Goal: Task Accomplishment & Management: Manage account settings

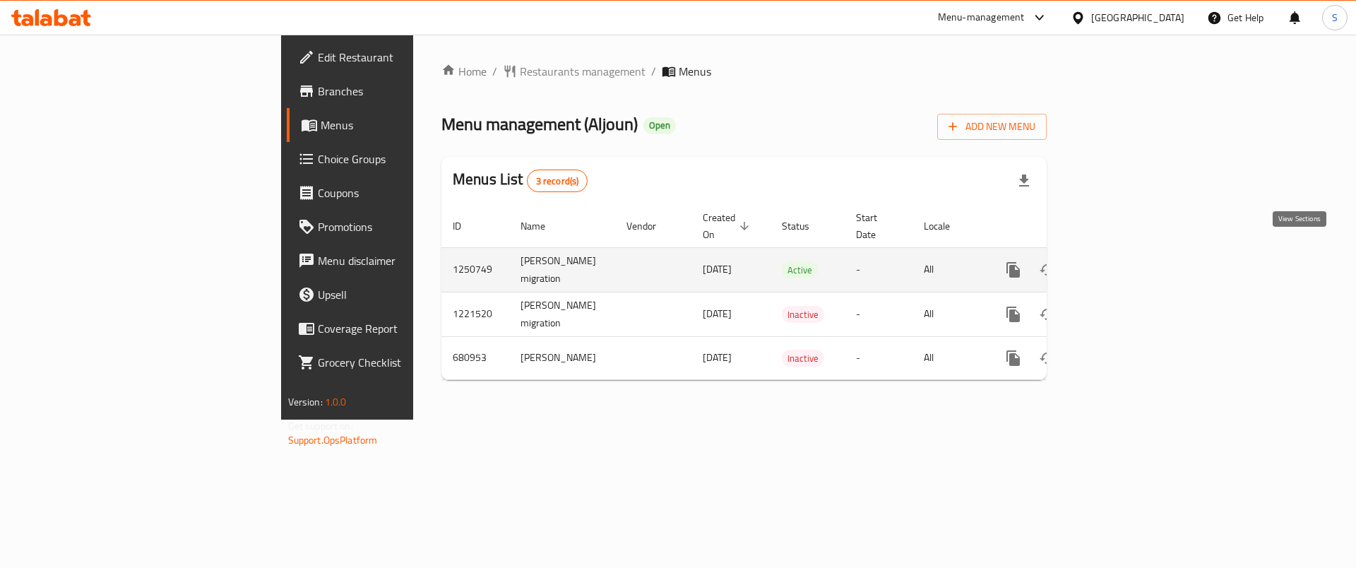
click at [1122, 264] on icon "enhanced table" at bounding box center [1115, 270] width 13 height 13
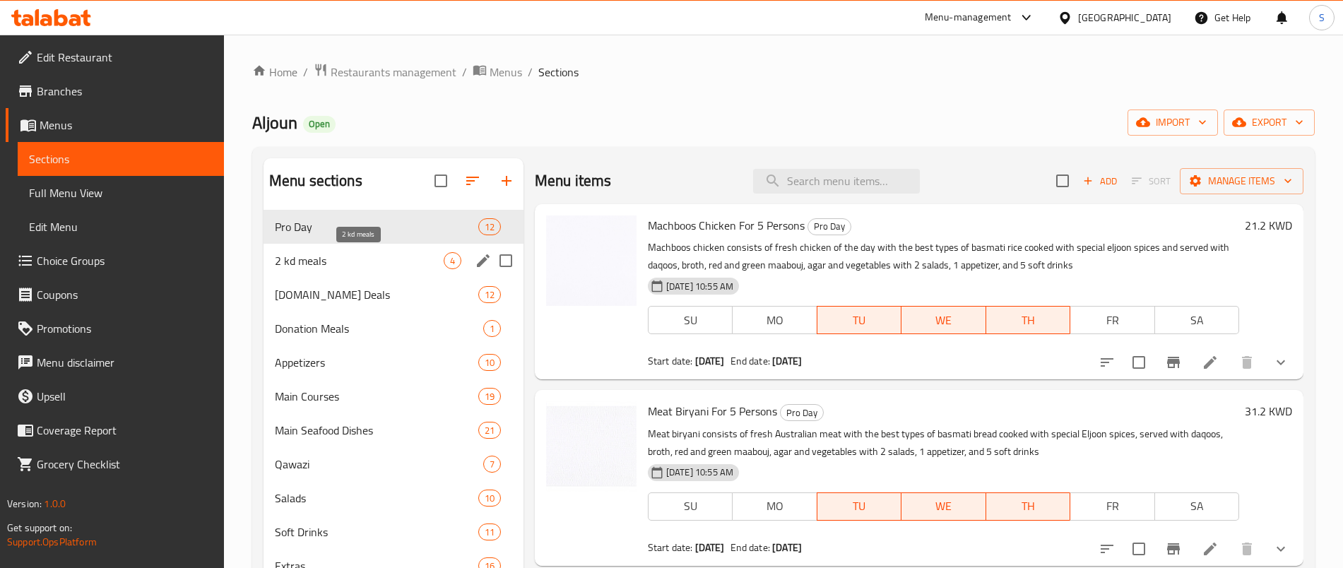
click at [394, 266] on span "2 kd meals" at bounding box center [359, 260] width 169 height 17
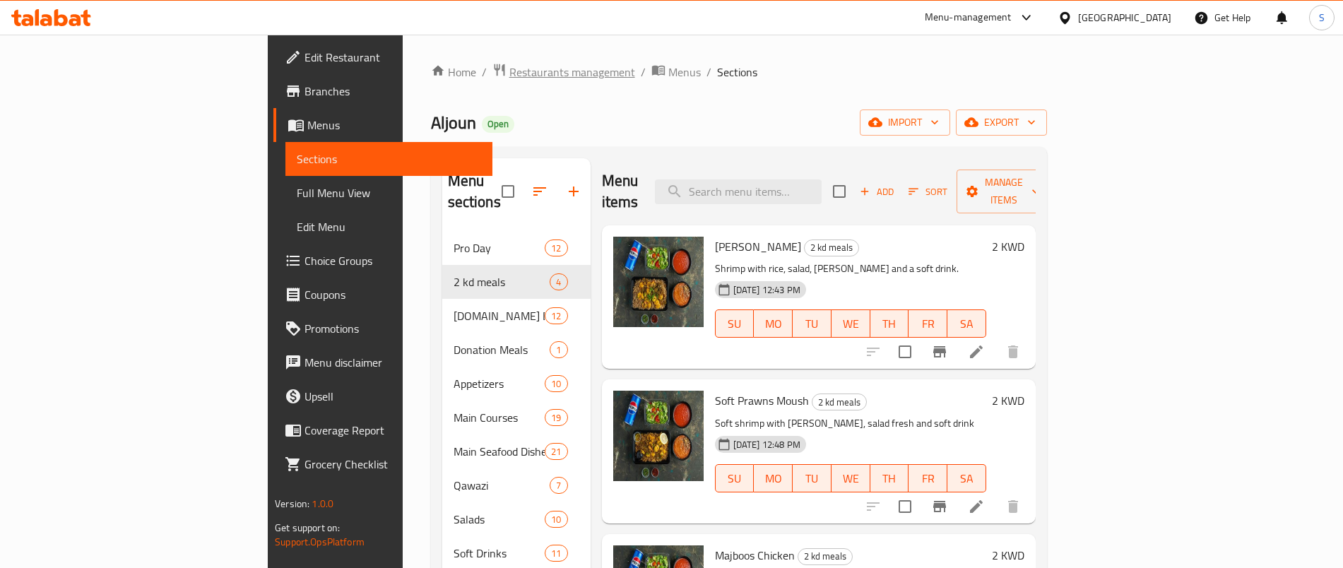
click at [509, 70] on span "Restaurants management" at bounding box center [572, 72] width 126 height 17
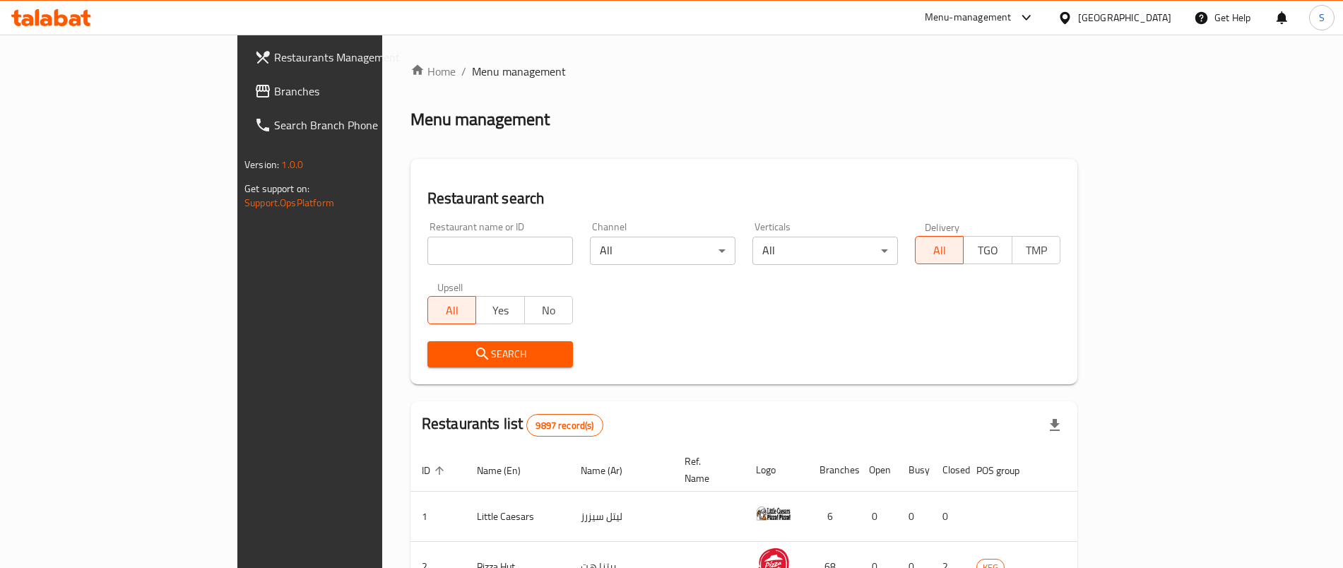
click at [419, 271] on div "Restaurant name or ID Restaurant name or ID" at bounding box center [500, 243] width 162 height 60
drag, startPoint x: 416, startPoint y: 266, endPoint x: 416, endPoint y: 259, distance: 7.8
click at [419, 264] on div "Restaurant name or ID Restaurant name or ID" at bounding box center [500, 243] width 162 height 60
click at [427, 259] on input "search" at bounding box center [500, 251] width 146 height 28
type input "KAI Asian Diner"
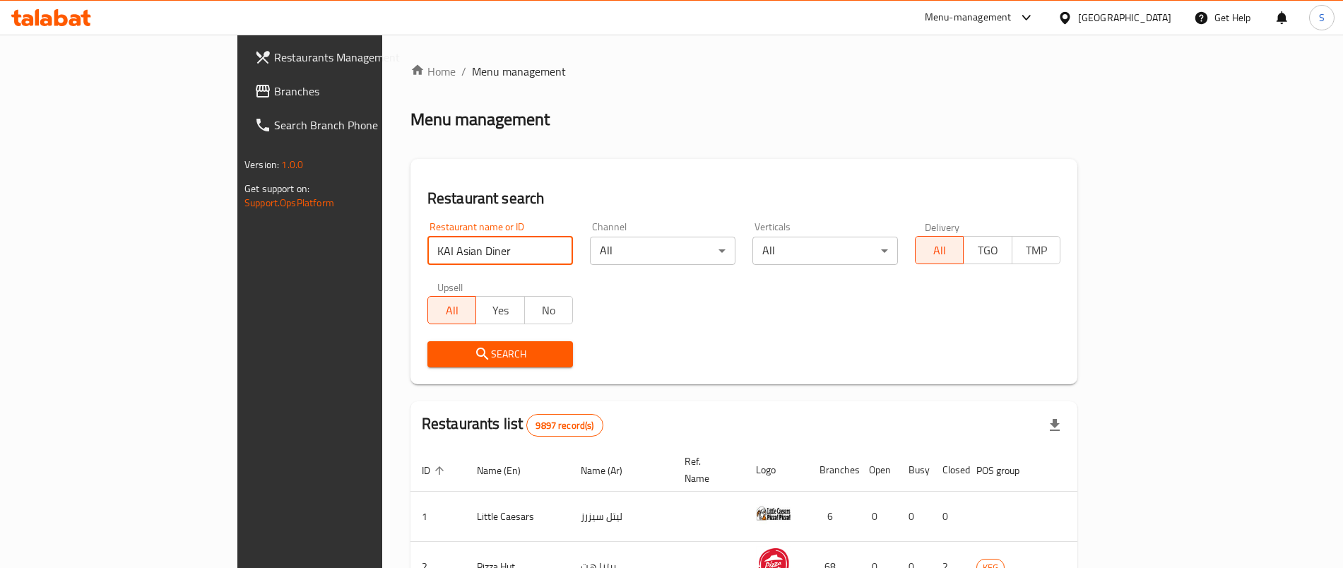
click button "Search" at bounding box center [500, 354] width 146 height 26
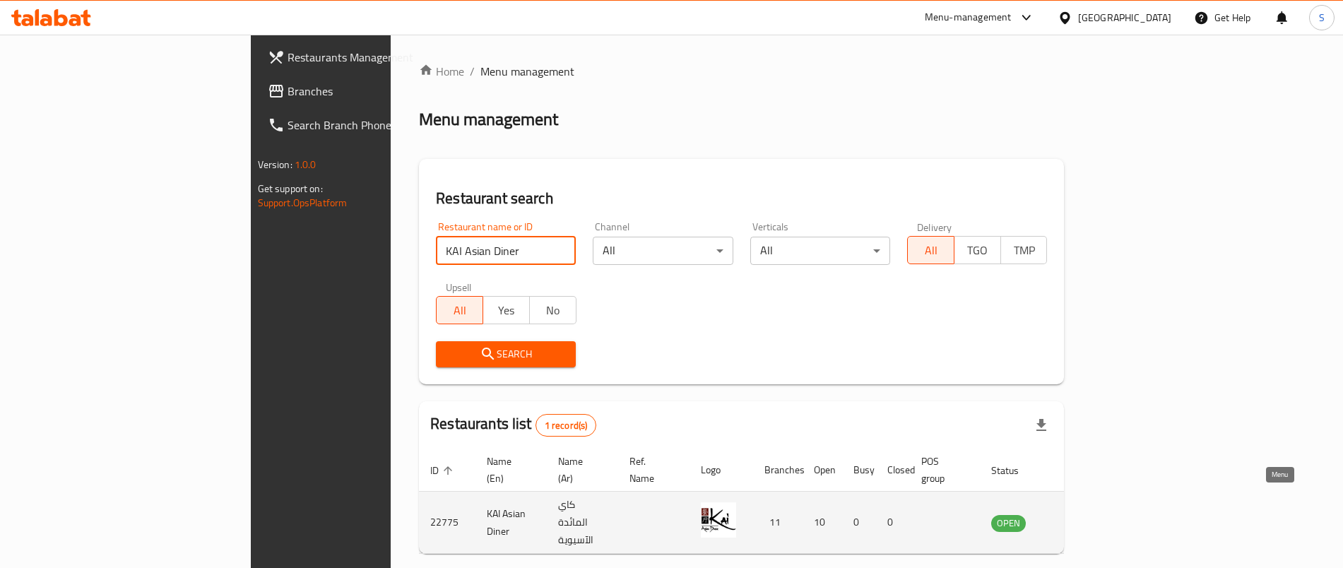
click at [1082, 514] on icon "enhanced table" at bounding box center [1073, 522] width 17 height 17
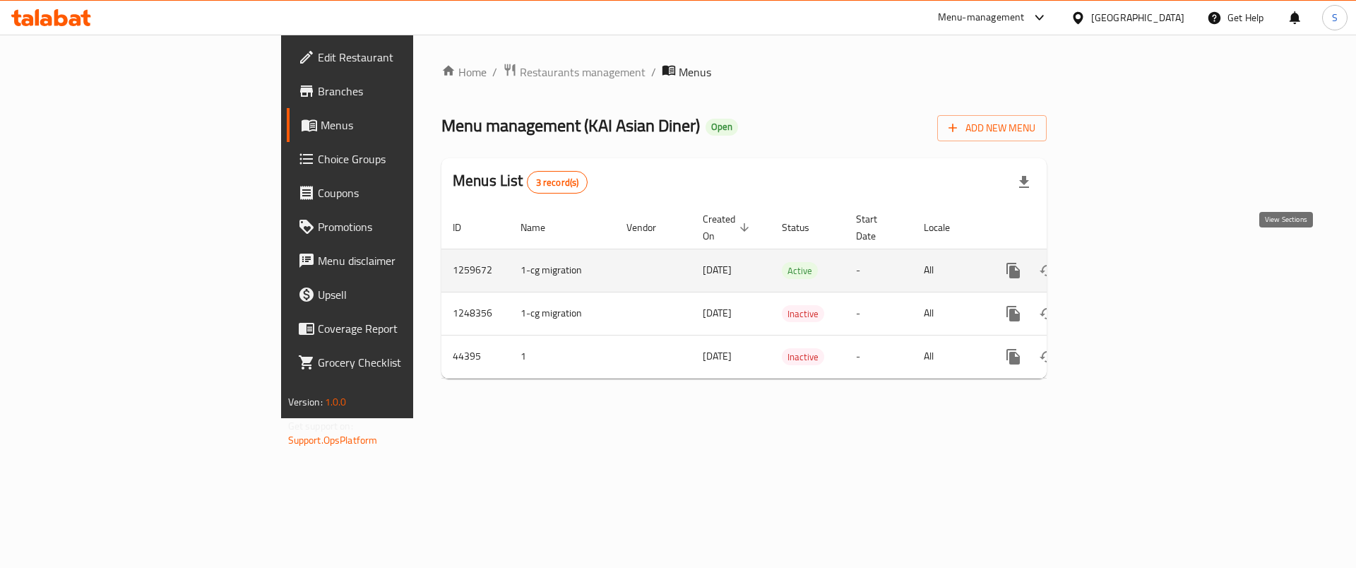
click at [1124, 262] on icon "enhanced table" at bounding box center [1115, 270] width 17 height 17
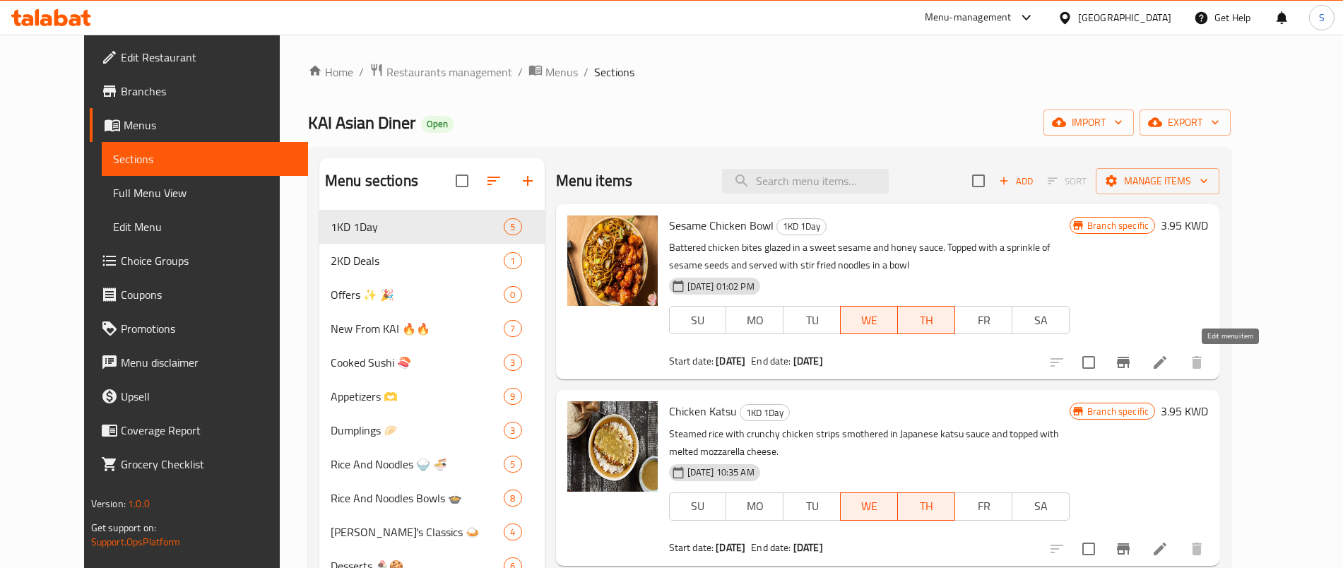
click at [1169, 358] on icon at bounding box center [1160, 362] width 17 height 17
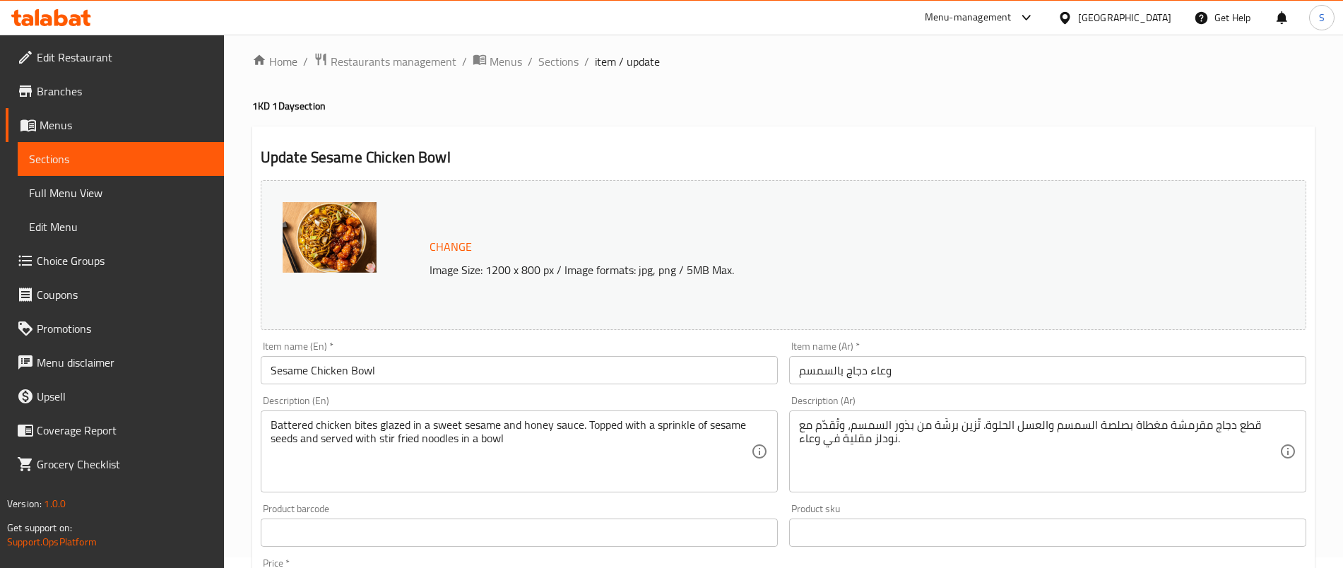
scroll to position [9, 0]
click at [369, 49] on div "Home / Restaurants management / Menus / Sections / item / update 1KD 1Day secti…" at bounding box center [783, 517] width 1119 height 984
click at [381, 66] on span "Restaurants management" at bounding box center [394, 62] width 126 height 17
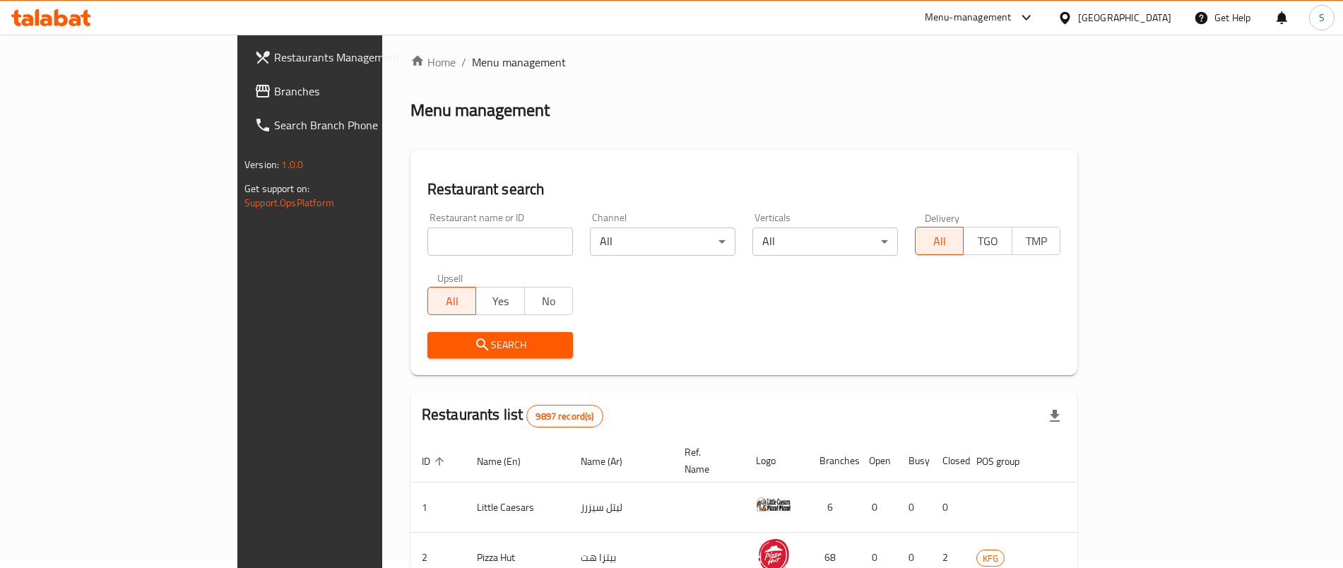
click at [243, 68] on link "Restaurants Management" at bounding box center [352, 57] width 218 height 34
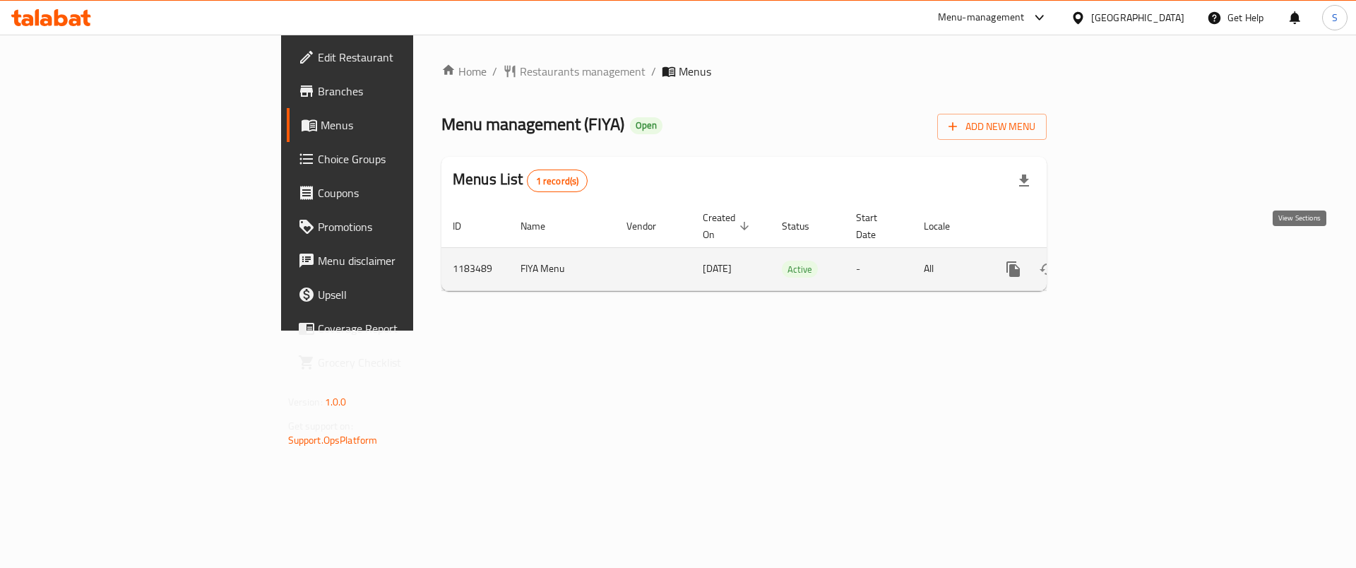
click at [1124, 261] on icon "enhanced table" at bounding box center [1115, 269] width 17 height 17
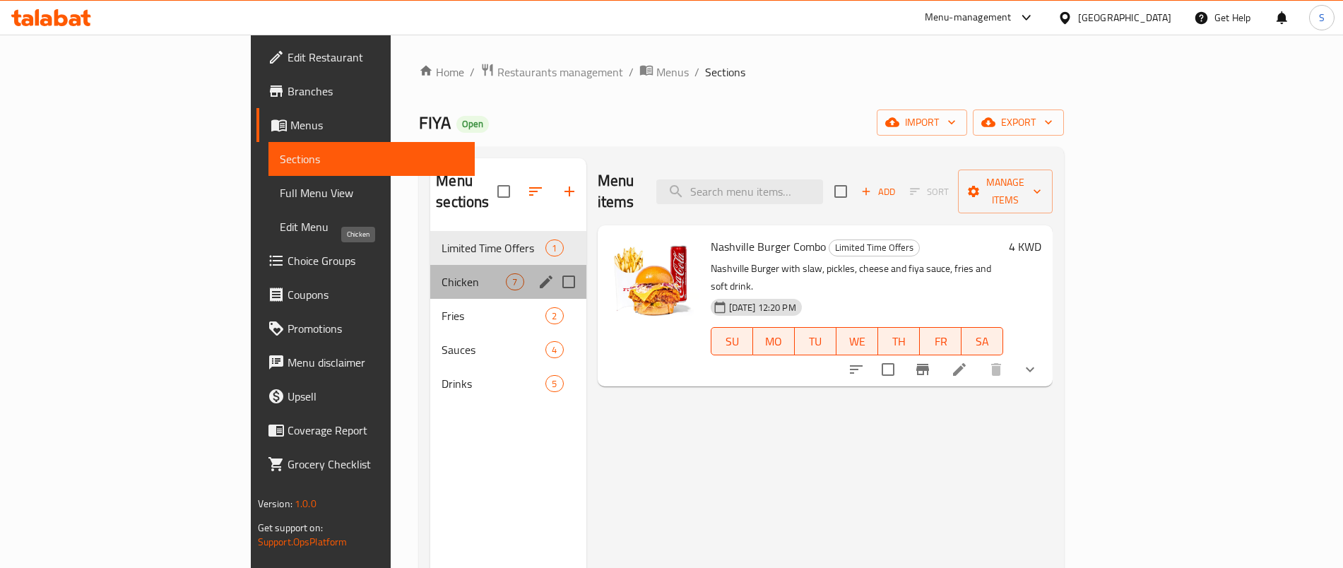
click at [442, 273] on span "Chicken" at bounding box center [474, 281] width 64 height 17
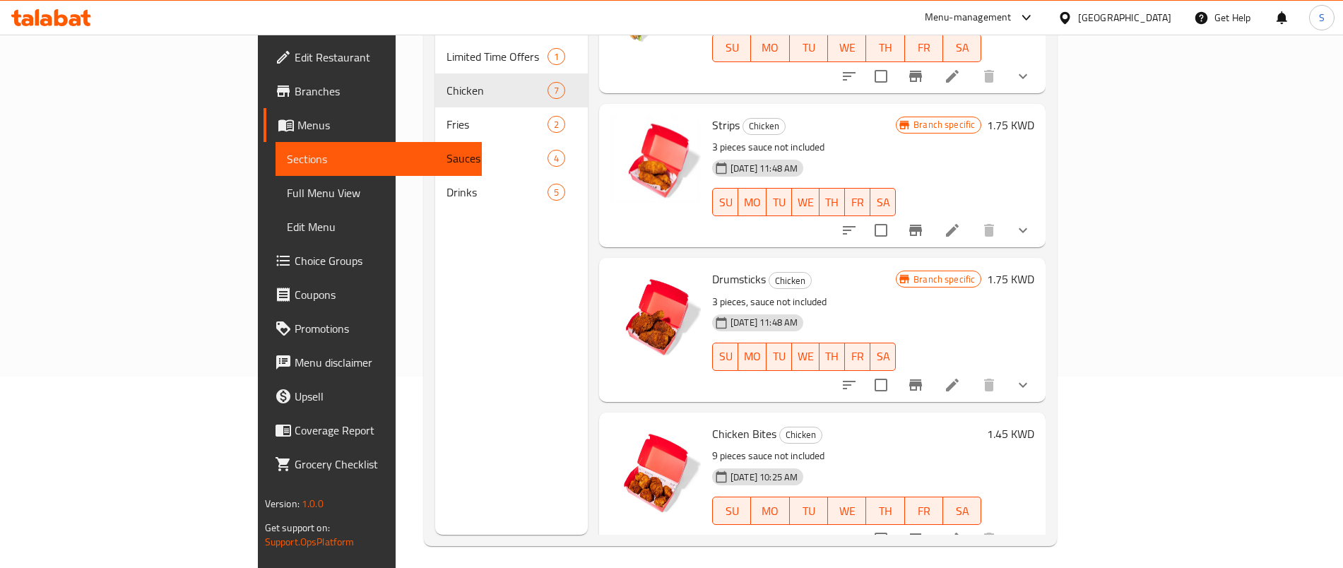
scroll to position [198, 0]
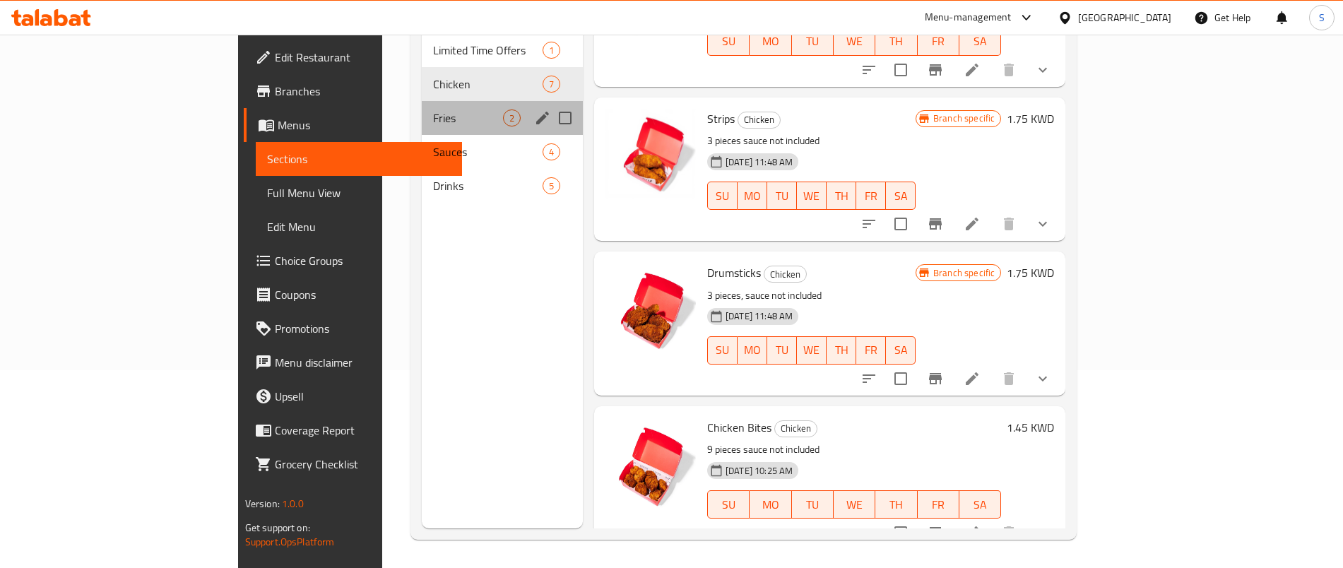
click at [433, 110] on span "Fries" at bounding box center [468, 118] width 70 height 17
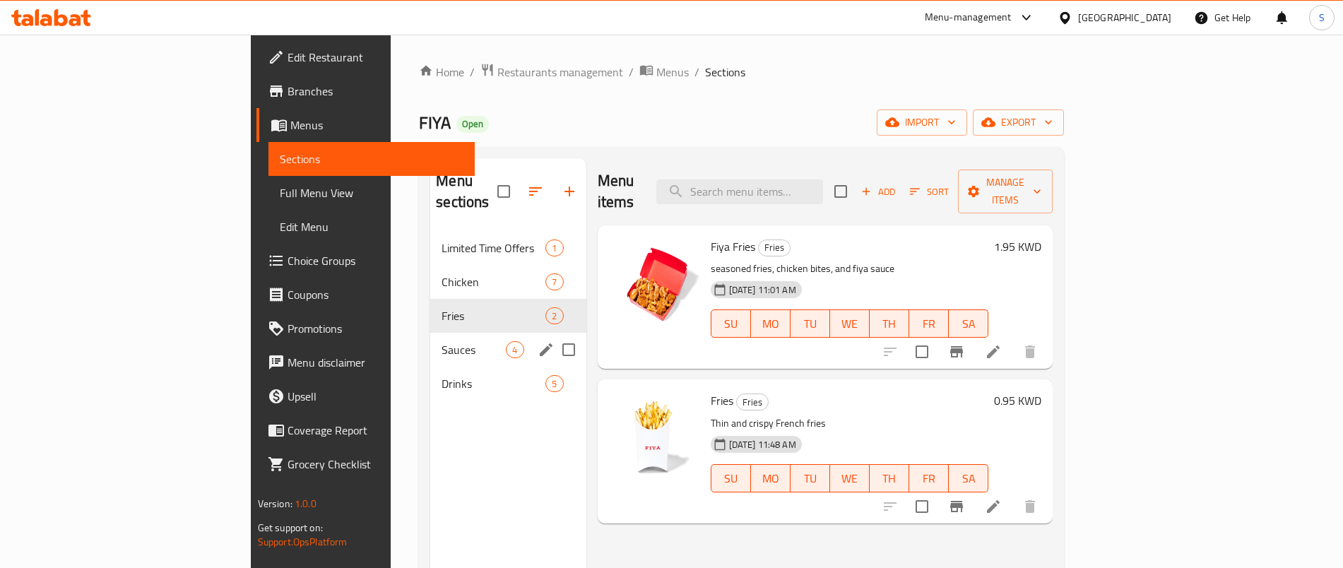
click at [430, 342] on div "Sauces 4" at bounding box center [507, 350] width 155 height 34
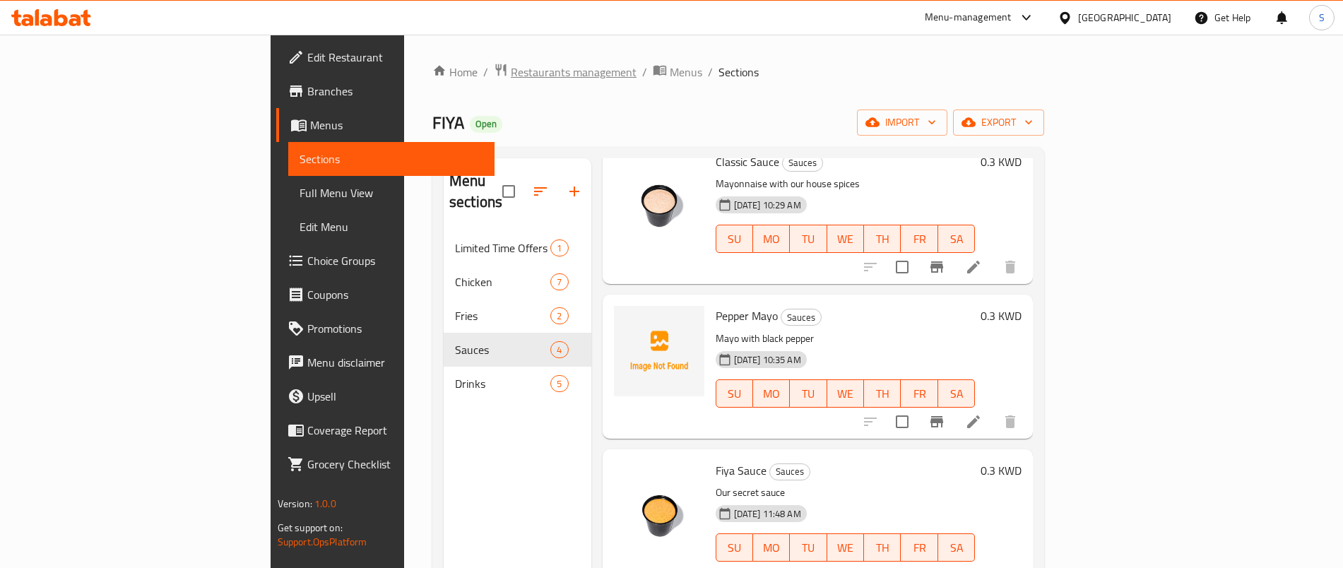
click at [511, 79] on span "Restaurants management" at bounding box center [574, 72] width 126 height 17
